Goal: Connect with others: Establish contact or relationships with other users

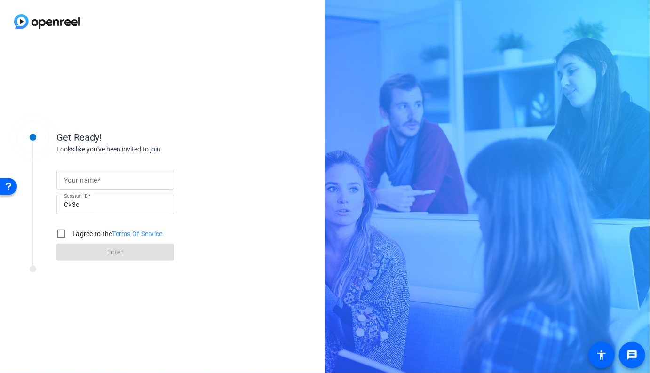
click at [135, 183] on input "Your name" at bounding box center [115, 179] width 103 height 11
type input "[PERSON_NAME]"
click at [99, 237] on label "I agree to the Terms Of Service" at bounding box center [117, 233] width 92 height 9
click at [71, 237] on input "I agree to the Terms Of Service" at bounding box center [61, 233] width 19 height 19
checkbox input "true"
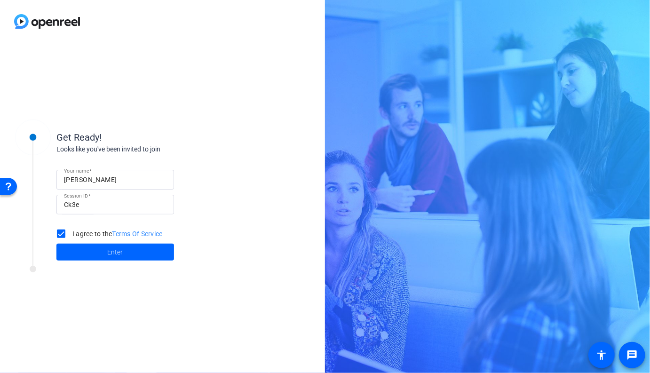
click at [103, 253] on span at bounding box center [115, 252] width 118 height 23
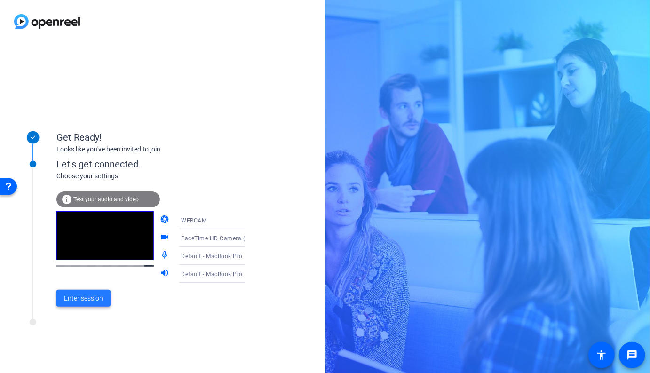
click at [90, 288] on span at bounding box center [83, 298] width 54 height 23
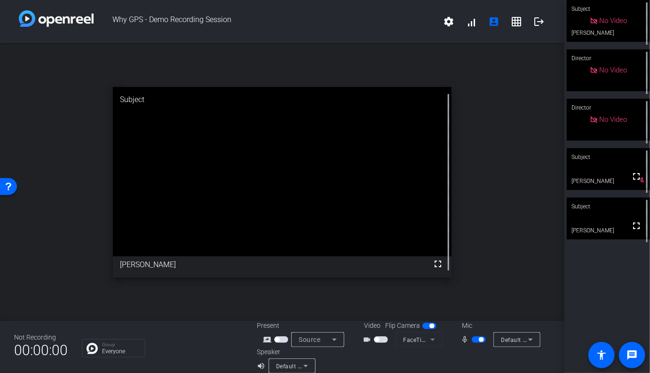
click at [609, 226] on video at bounding box center [608, 219] width 83 height 42
drag, startPoint x: 379, startPoint y: 344, endPoint x: 385, endPoint y: 342, distance: 7.0
click at [380, 344] on div "videocam_outline" at bounding box center [379, 338] width 33 height 11
click at [384, 341] on span "button" at bounding box center [381, 338] width 14 height 7
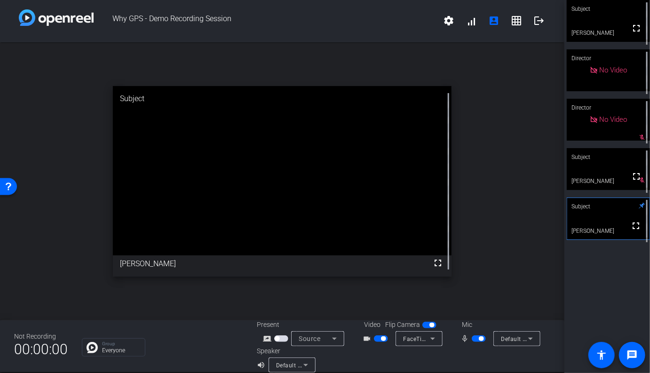
click at [382, 343] on div "videocam_outline" at bounding box center [379, 338] width 33 height 11
click at [378, 342] on mat-slide-toggle at bounding box center [382, 339] width 16 height 10
click at [378, 341] on span "button" at bounding box center [381, 338] width 14 height 7
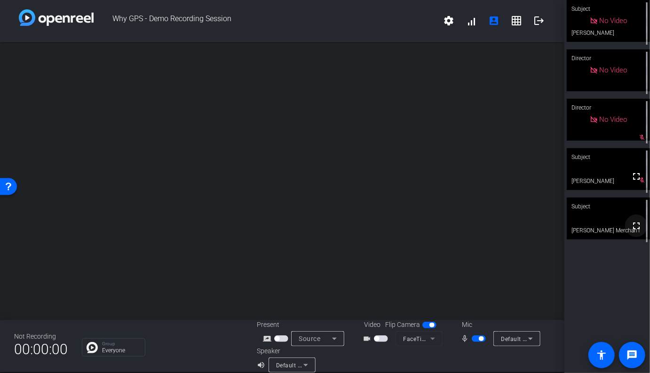
click at [629, 230] on span at bounding box center [636, 226] width 23 height 23
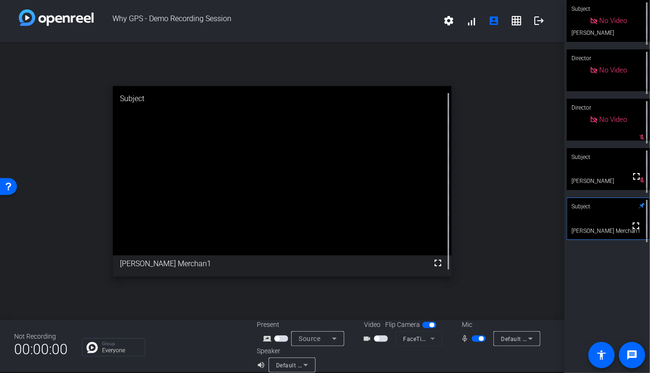
click at [478, 341] on span "button" at bounding box center [479, 338] width 14 height 7
click at [480, 341] on span "button" at bounding box center [479, 338] width 14 height 7
click at [613, 239] on video at bounding box center [608, 218] width 82 height 41
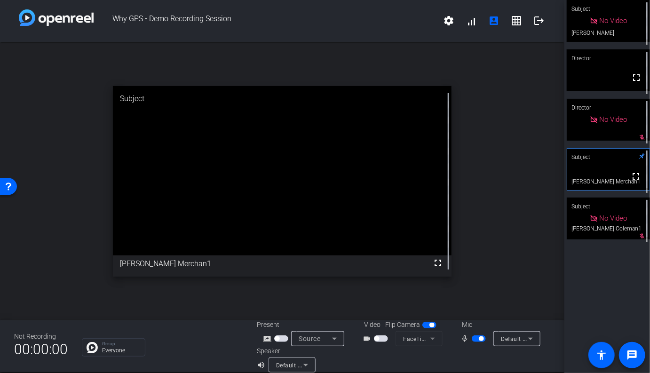
click at [478, 340] on span "button" at bounding box center [479, 338] width 14 height 7
click at [483, 339] on span "button" at bounding box center [479, 338] width 14 height 7
click at [493, 251] on div "open_in_new Subject fullscreen [PERSON_NAME] Merchan1" at bounding box center [282, 181] width 565 height 278
